Goal: Transaction & Acquisition: Purchase product/service

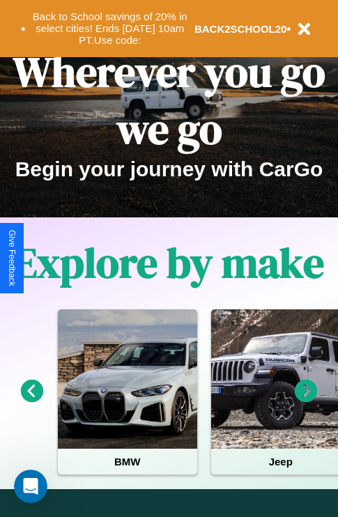
scroll to position [215, 0]
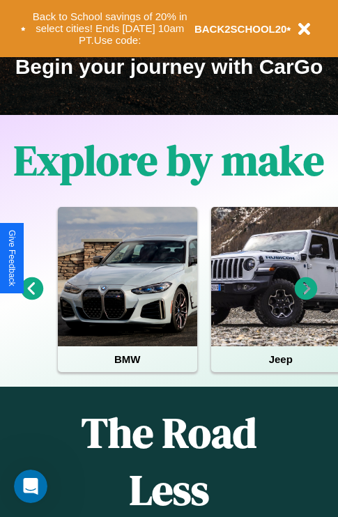
click at [306, 298] on icon at bounding box center [306, 288] width 23 height 23
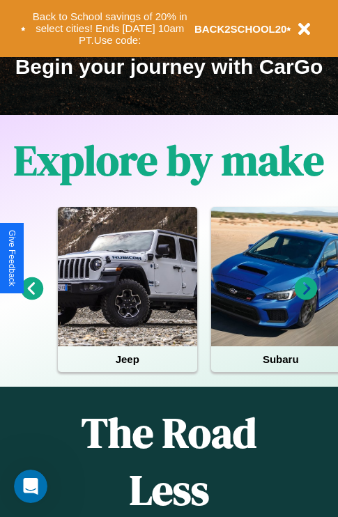
click at [31, 298] on icon at bounding box center [32, 288] width 23 height 23
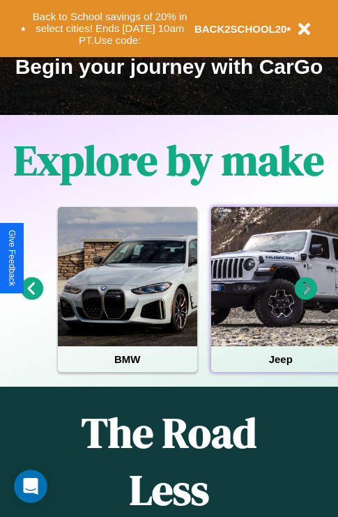
click at [280, 298] on div at bounding box center [280, 276] width 139 height 139
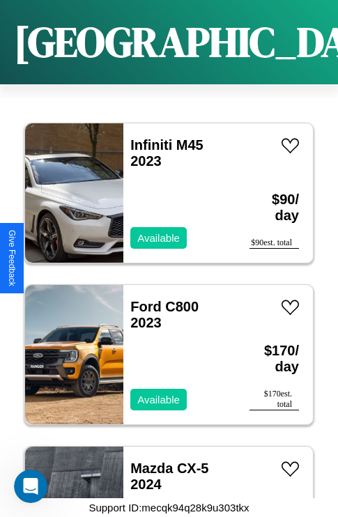
scroll to position [1346, 0]
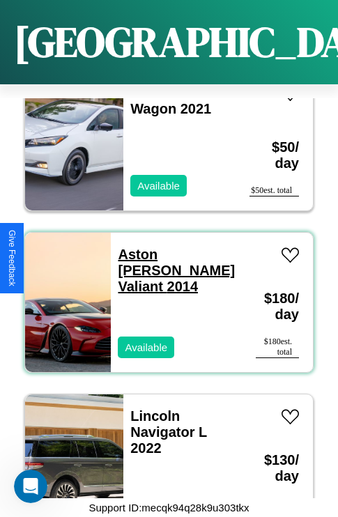
click at [169, 247] on link "Aston Martin Valiant 2014" at bounding box center [176, 270] width 117 height 47
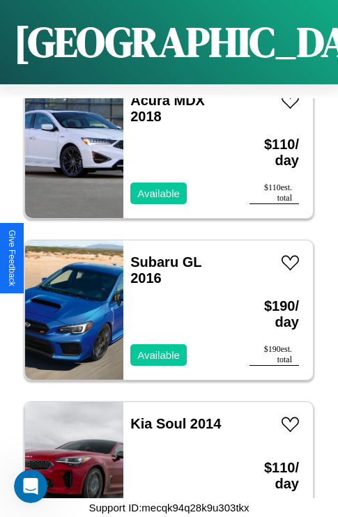
scroll to position [3125, 0]
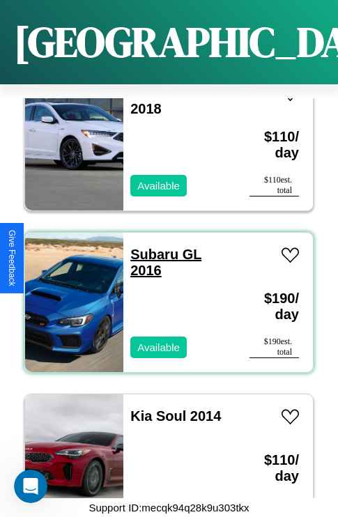
click at [150, 247] on link "Subaru GL 2016" at bounding box center [165, 262] width 71 height 31
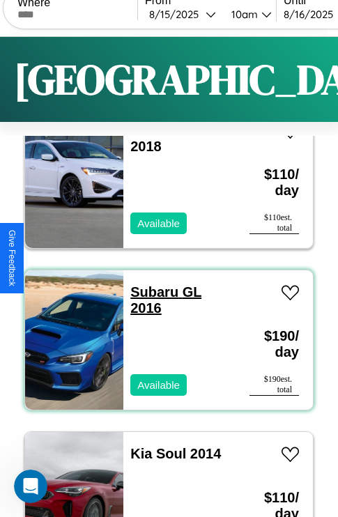
scroll to position [0, 0]
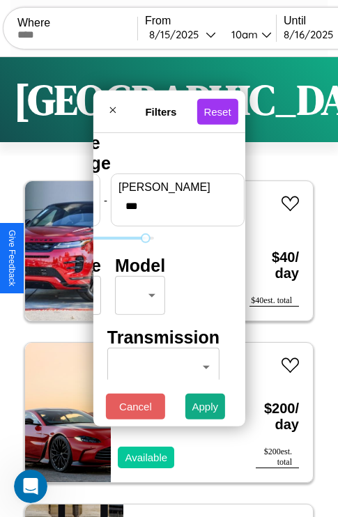
type input "***"
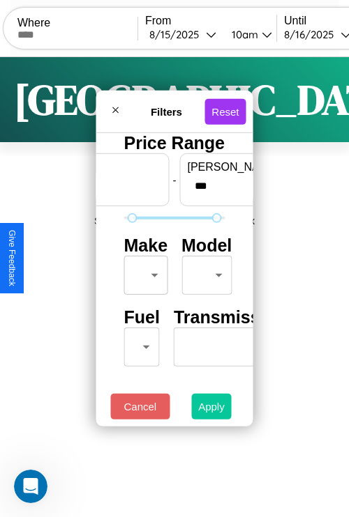
type input "**"
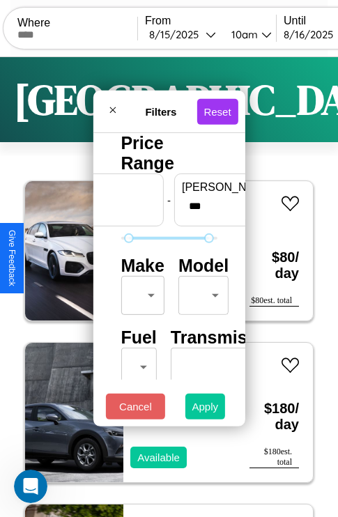
click at [206, 410] on button "Apply" at bounding box center [205, 407] width 40 height 26
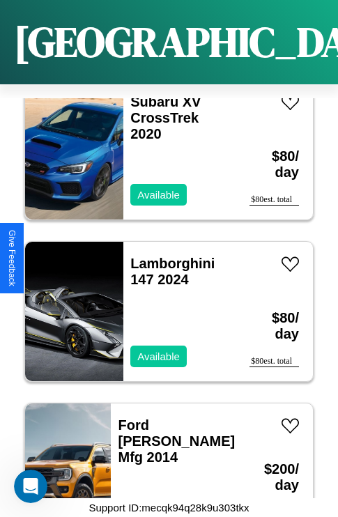
scroll to position [8301, 0]
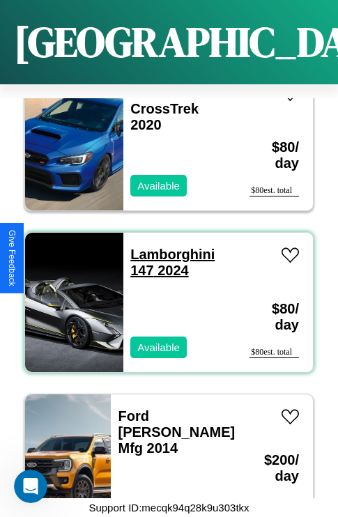
click at [168, 247] on link "Lamborghini 147 2024" at bounding box center [172, 262] width 84 height 31
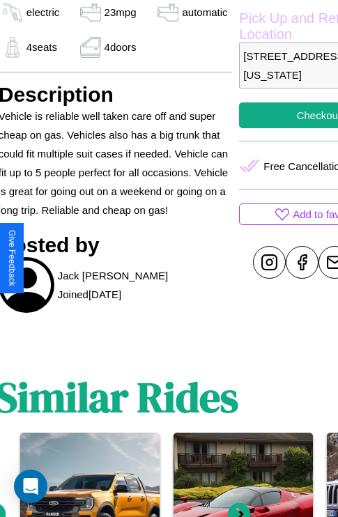
scroll to position [495, 53]
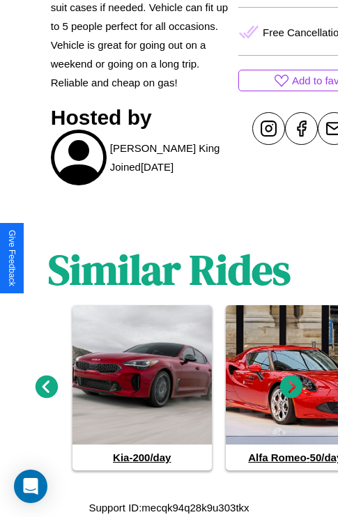
scroll to position [631, 0]
click at [46, 388] on icon at bounding box center [47, 387] width 23 height 23
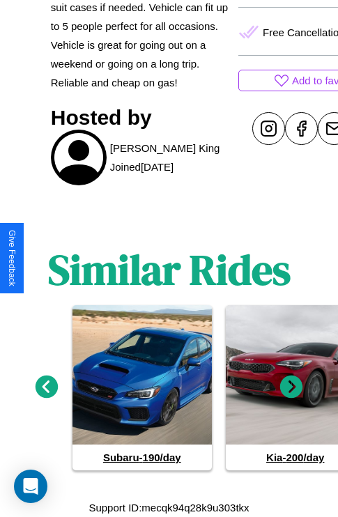
click at [291, 388] on icon at bounding box center [291, 387] width 23 height 23
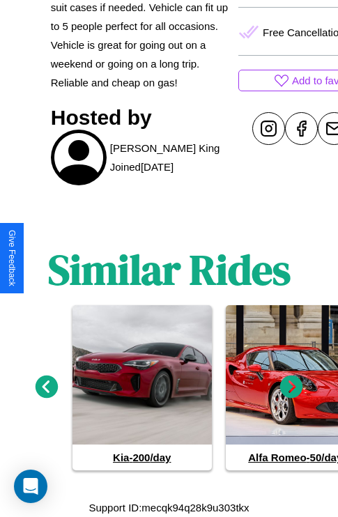
click at [46, 388] on icon at bounding box center [47, 387] width 23 height 23
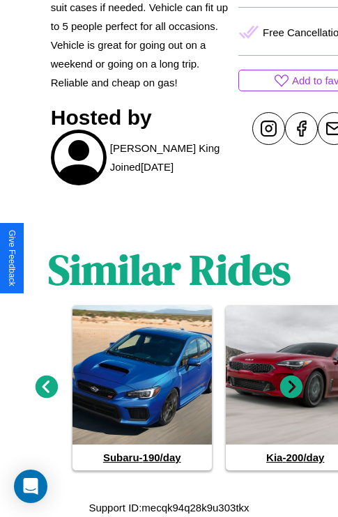
click at [46, 388] on icon at bounding box center [47, 387] width 23 height 23
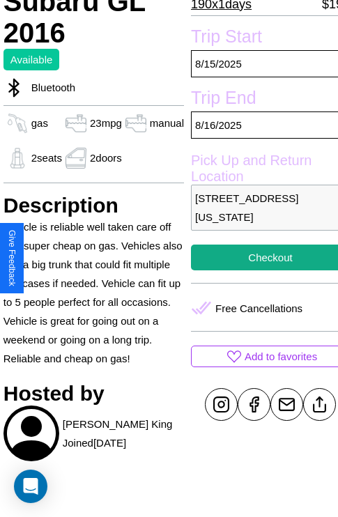
scroll to position [335, 47]
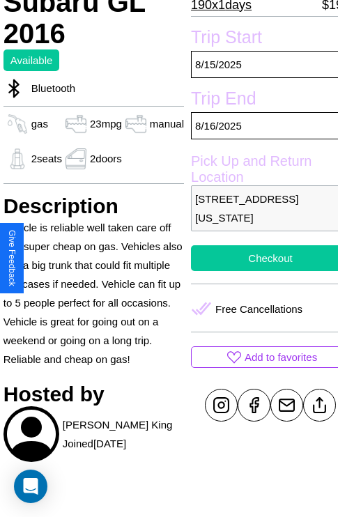
click at [259, 258] on button "Checkout" at bounding box center [270, 258] width 159 height 26
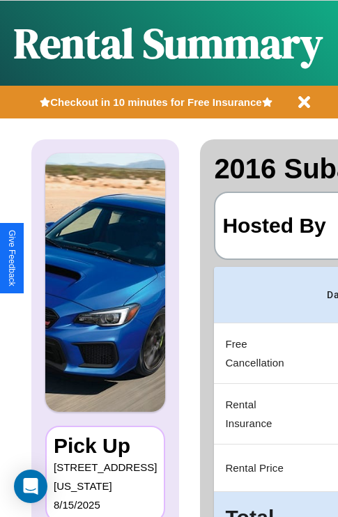
scroll to position [0, 264]
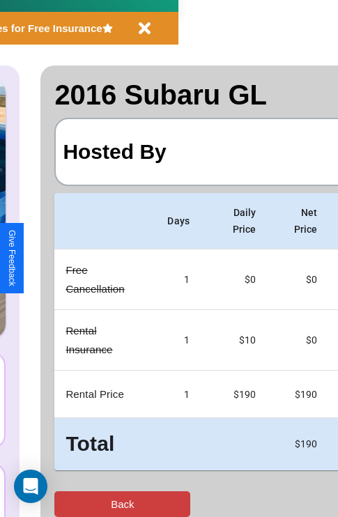
click at [68, 504] on button "Back" at bounding box center [122, 504] width 136 height 26
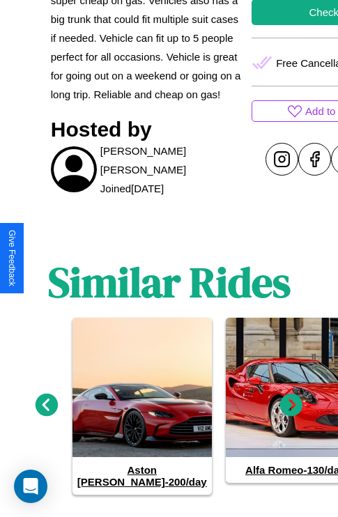
scroll to position [542, 0]
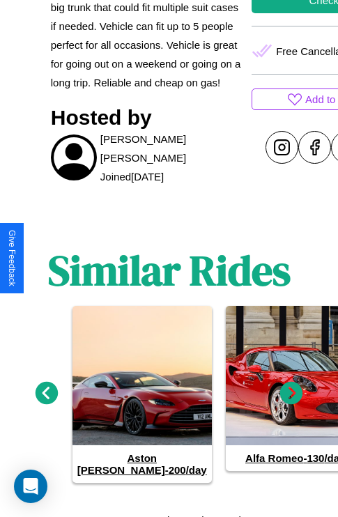
click at [291, 388] on icon at bounding box center [291, 393] width 23 height 23
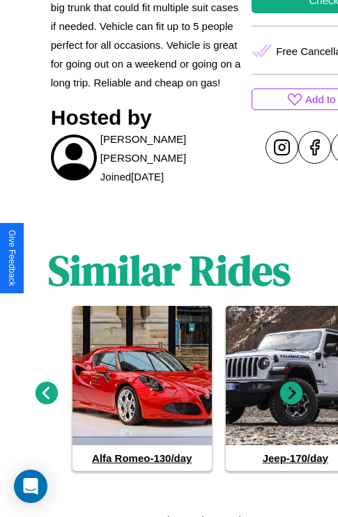
click at [291, 388] on icon at bounding box center [291, 393] width 23 height 23
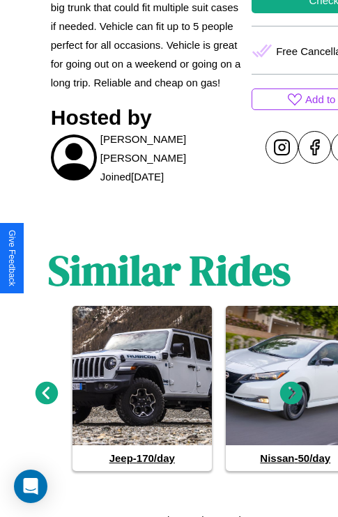
click at [291, 388] on icon at bounding box center [291, 393] width 23 height 23
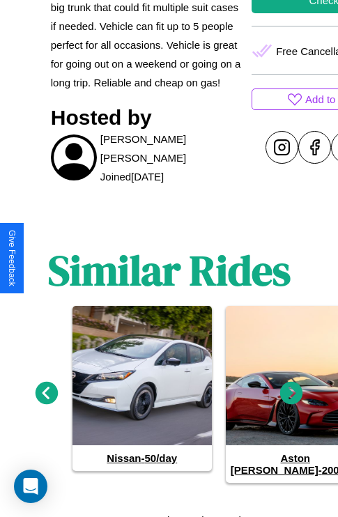
scroll to position [432, 53]
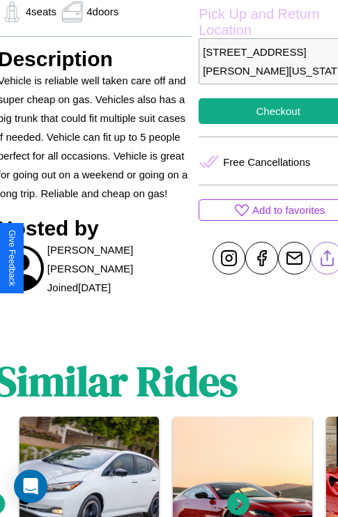
click at [328, 258] on line at bounding box center [328, 256] width 0 height 10
